Goal: Task Accomplishment & Management: Manage account settings

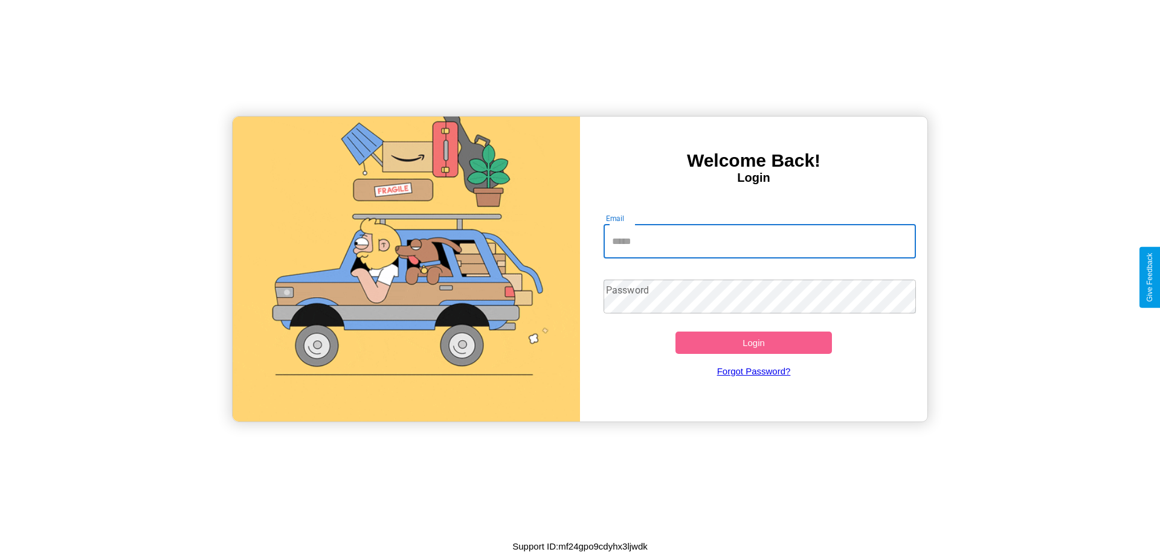
click at [759, 241] on input "Email" at bounding box center [760, 242] width 313 height 34
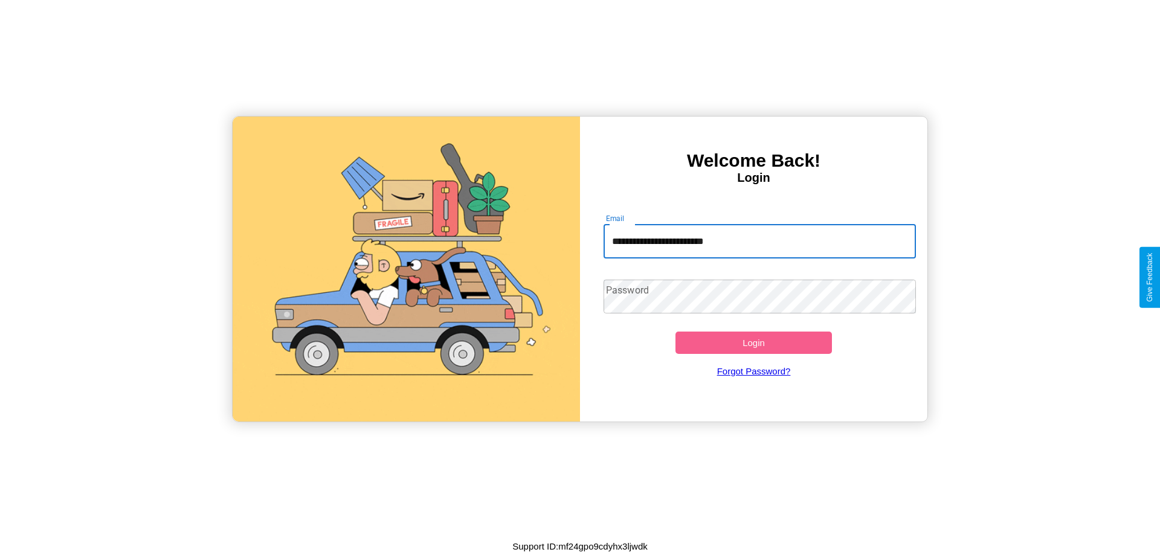
type input "**********"
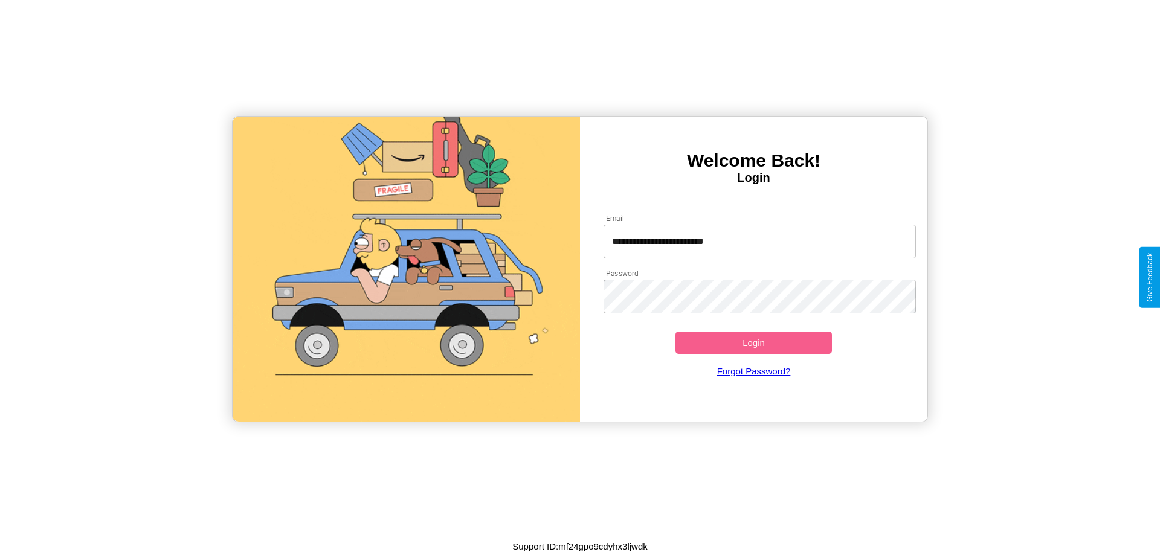
click at [753, 343] on button "Login" at bounding box center [753, 343] width 156 height 22
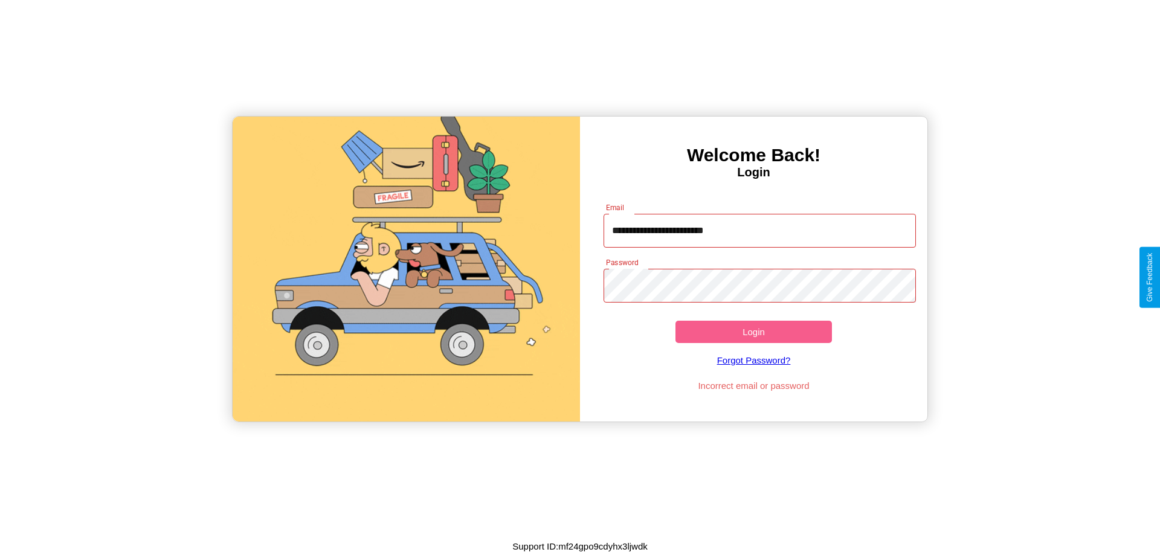
click at [753, 332] on button "Login" at bounding box center [753, 332] width 156 height 22
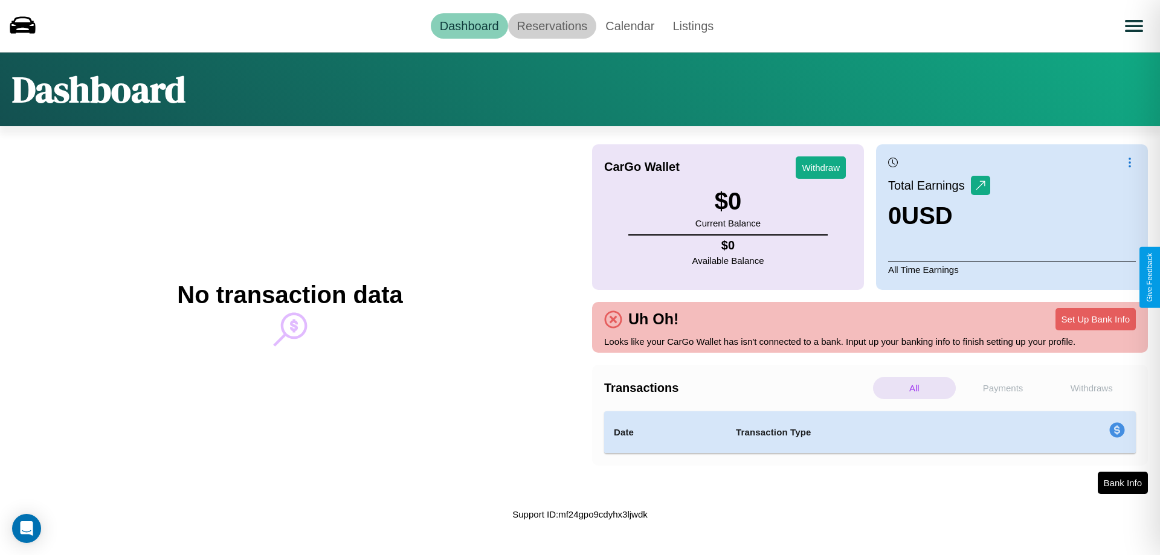
click at [552, 25] on link "Reservations" at bounding box center [552, 25] width 89 height 25
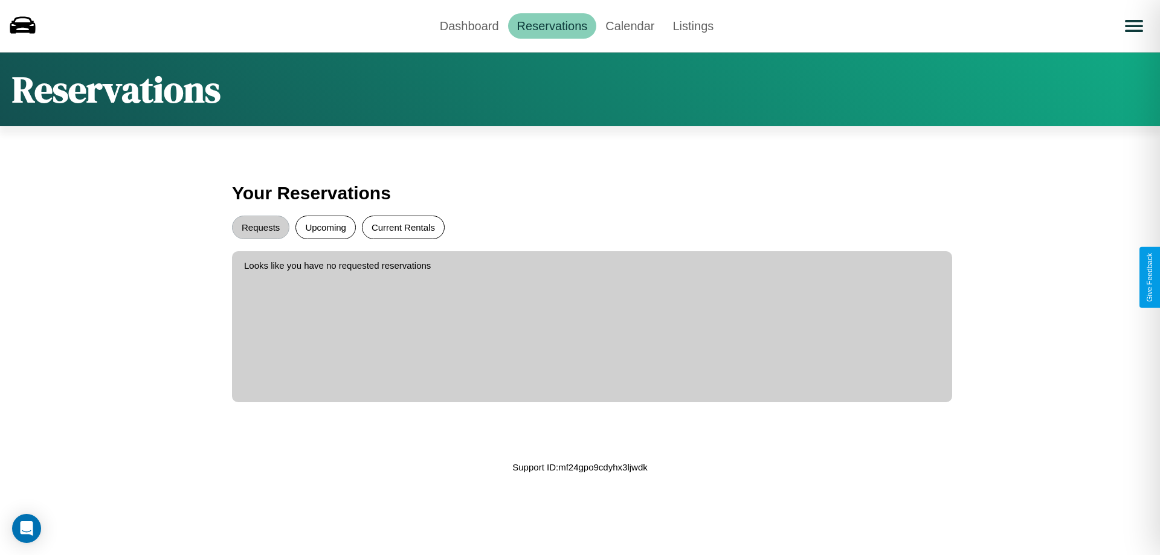
click at [403, 227] on button "Current Rentals" at bounding box center [403, 228] width 83 height 24
click at [260, 227] on button "Requests" at bounding box center [260, 228] width 57 height 24
click at [469, 25] on link "Dashboard" at bounding box center [469, 25] width 77 height 25
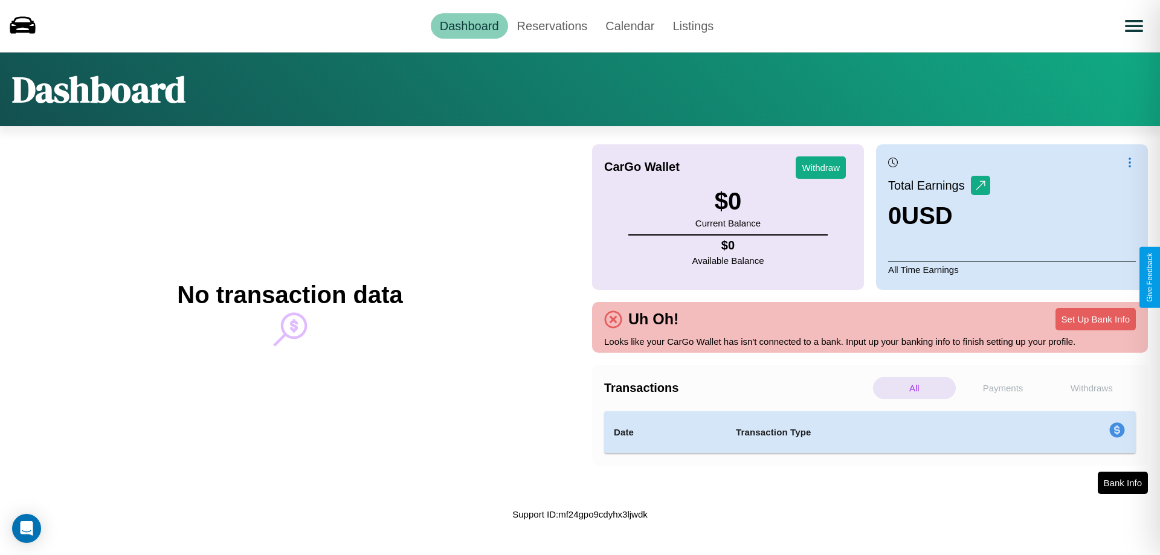
click at [1003, 388] on p "Payments" at bounding box center [1003, 388] width 83 height 22
click at [914, 388] on p "All" at bounding box center [914, 388] width 83 height 22
click at [1091, 388] on p "Withdraws" at bounding box center [1091, 388] width 83 height 22
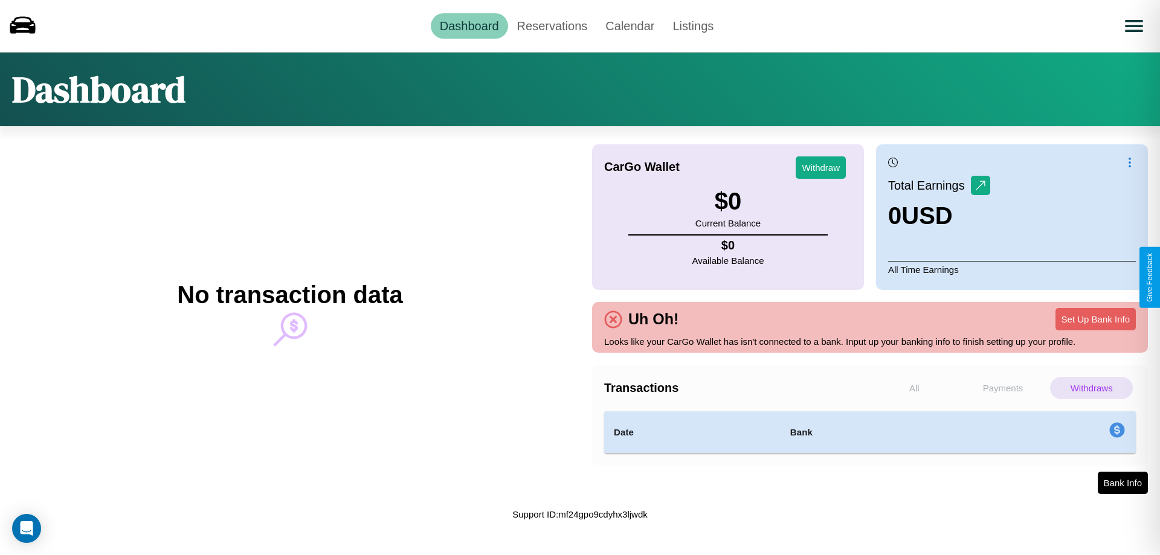
click at [914, 388] on p "All" at bounding box center [914, 388] width 83 height 22
